Goal: Navigation & Orientation: Find specific page/section

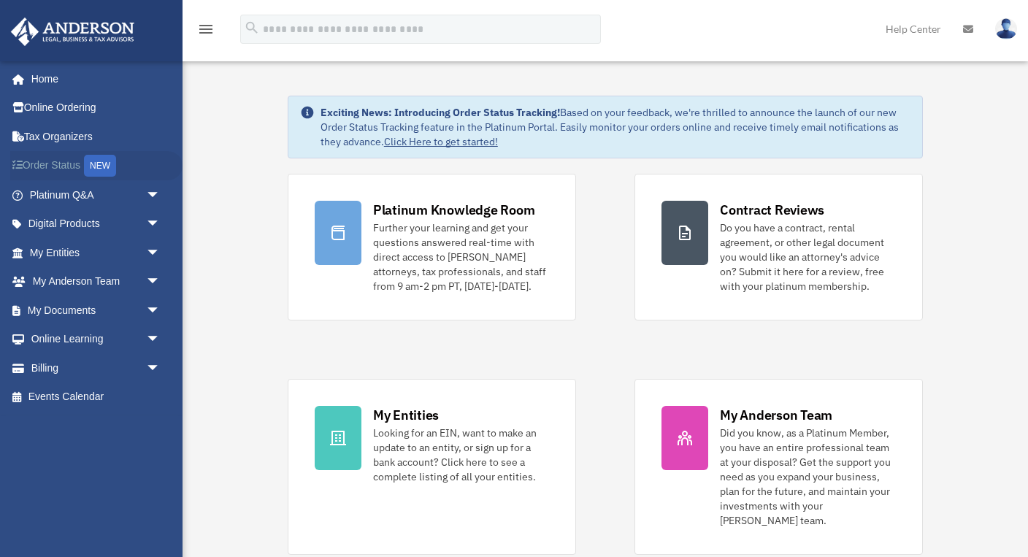
click at [64, 162] on link "Order Status NEW" at bounding box center [96, 166] width 172 height 30
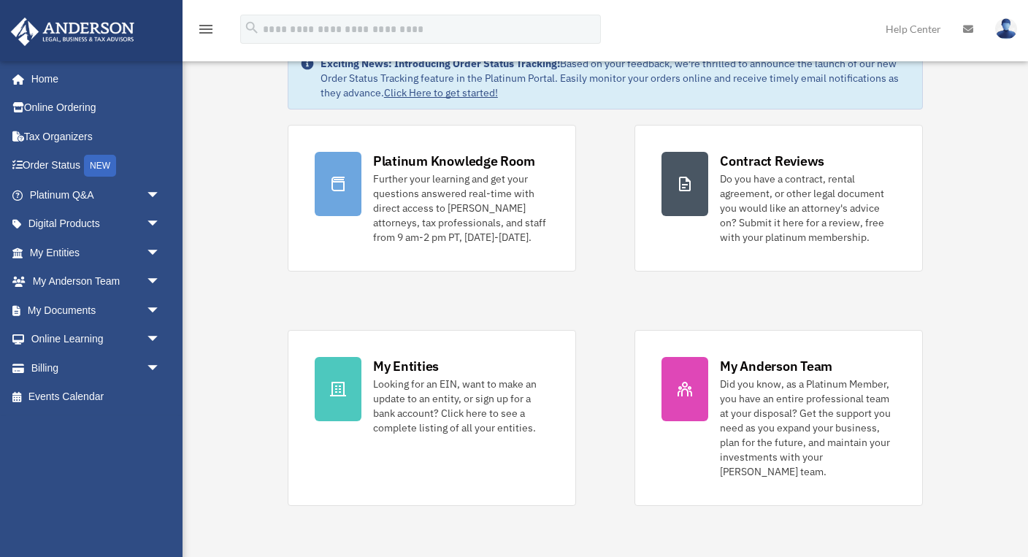
scroll to position [51, 0]
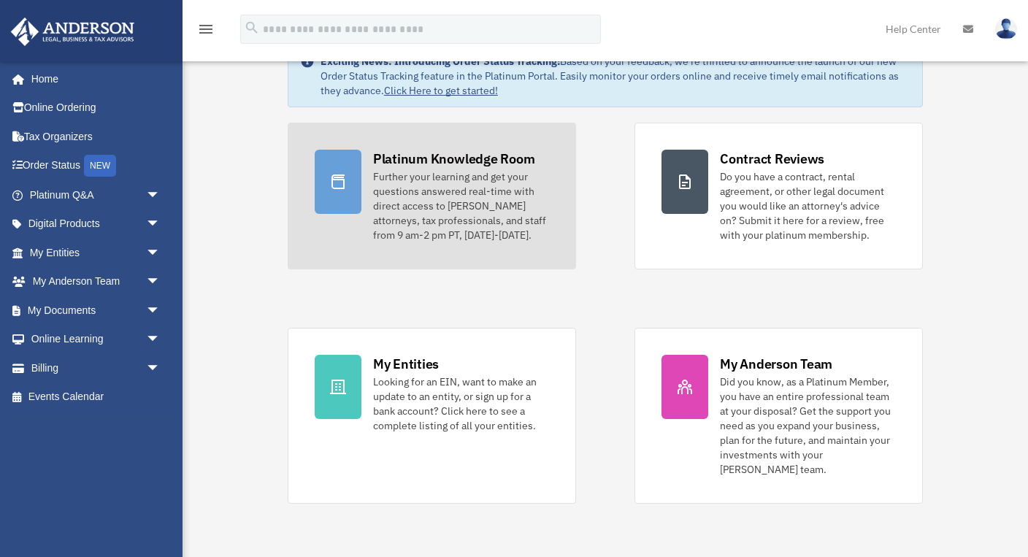
click at [346, 175] on icon at bounding box center [338, 182] width 18 height 18
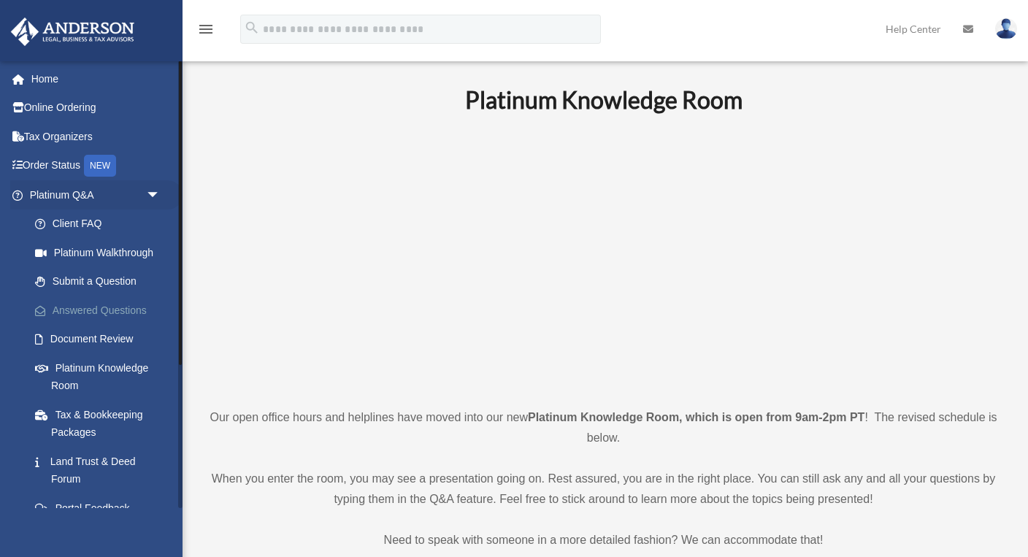
click at [123, 297] on link "Answered Questions" at bounding box center [101, 310] width 162 height 29
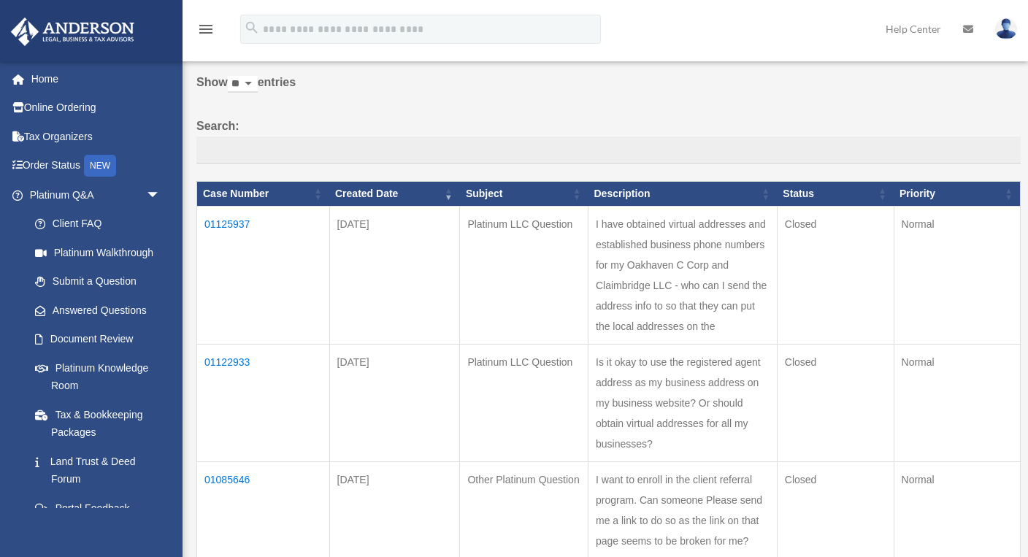
scroll to position [59, 0]
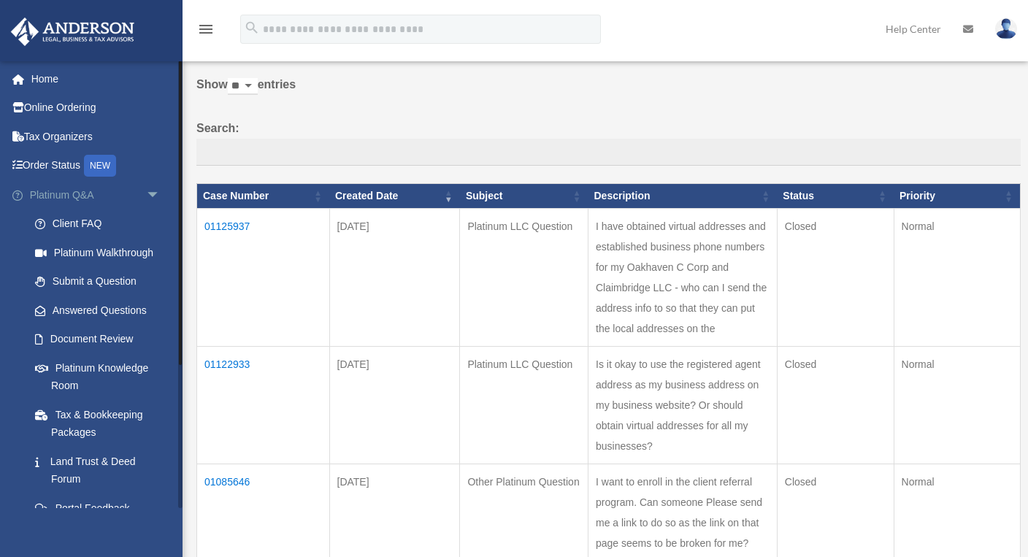
click at [88, 197] on link "Platinum Q&A arrow_drop_down" at bounding box center [96, 194] width 172 height 29
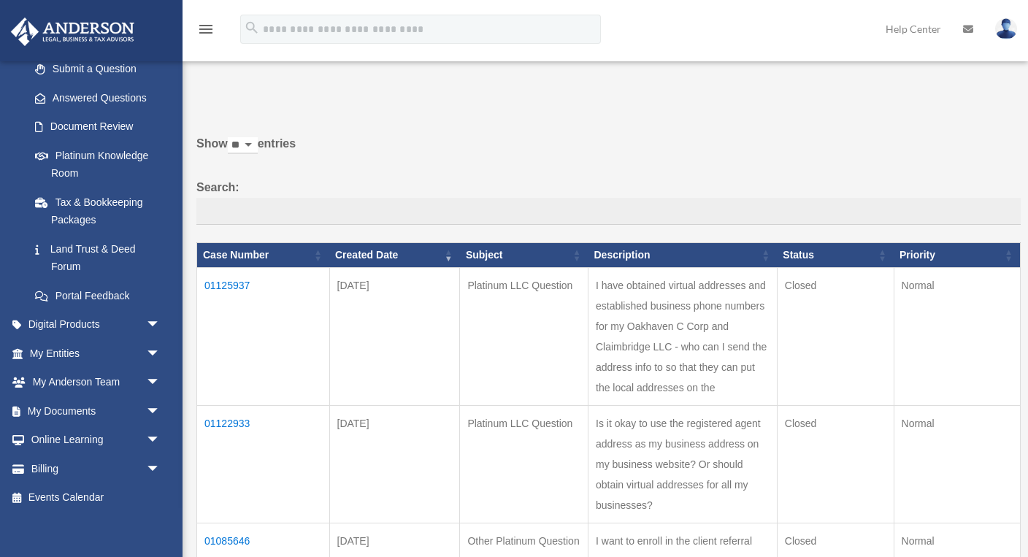
scroll to position [211, 0]
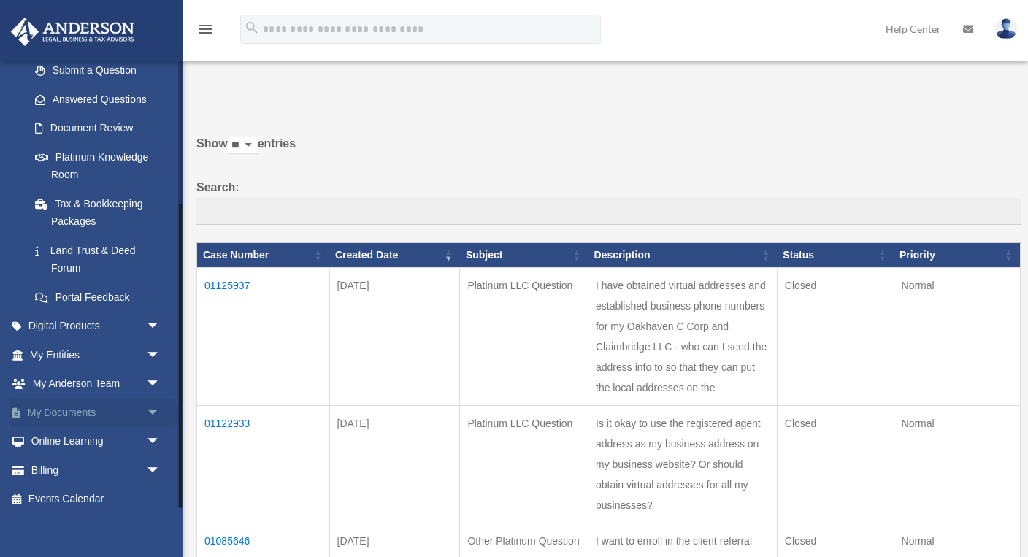
click at [72, 404] on link "My Documents arrow_drop_down" at bounding box center [96, 412] width 172 height 29
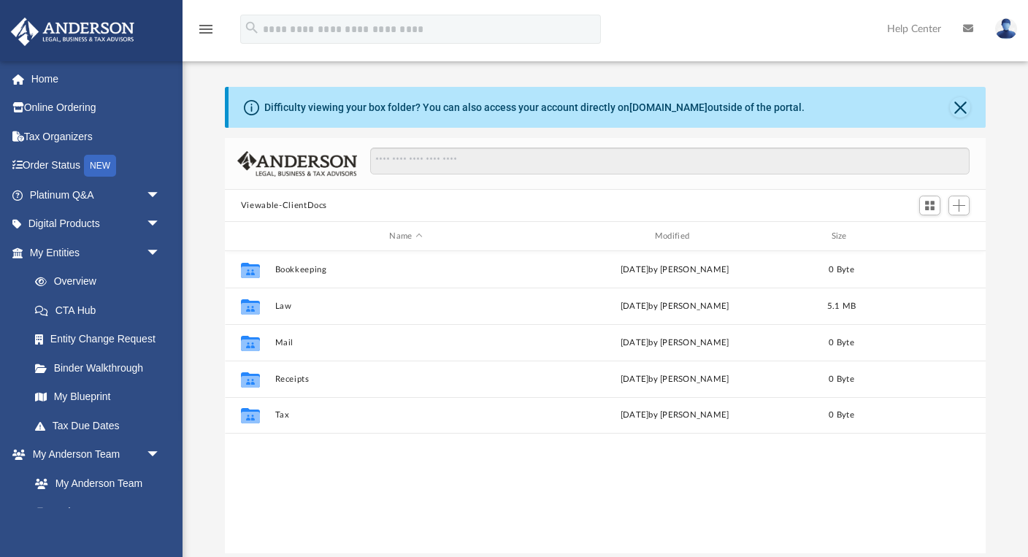
scroll to position [1, 1]
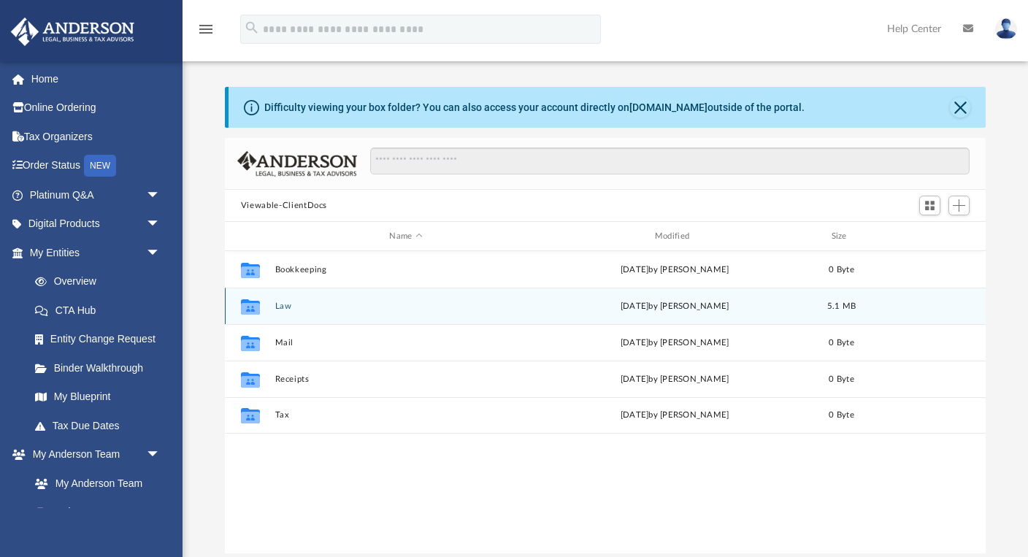
click at [285, 304] on button "Law" at bounding box center [405, 306] width 262 height 9
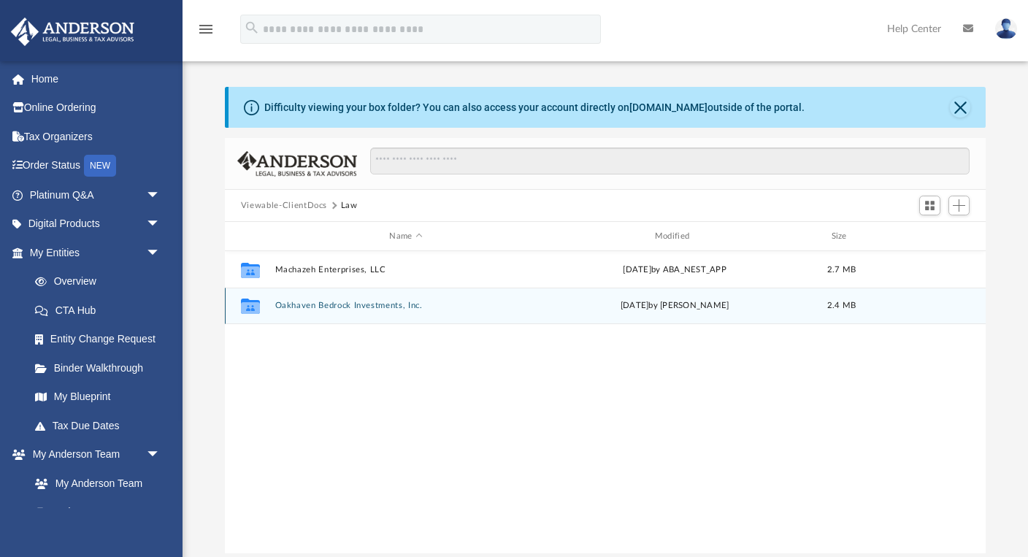
click at [318, 302] on button "Oakhaven Bedrock Investments, Inc." at bounding box center [405, 305] width 262 height 9
